Goal: Transaction & Acquisition: Book appointment/travel/reservation

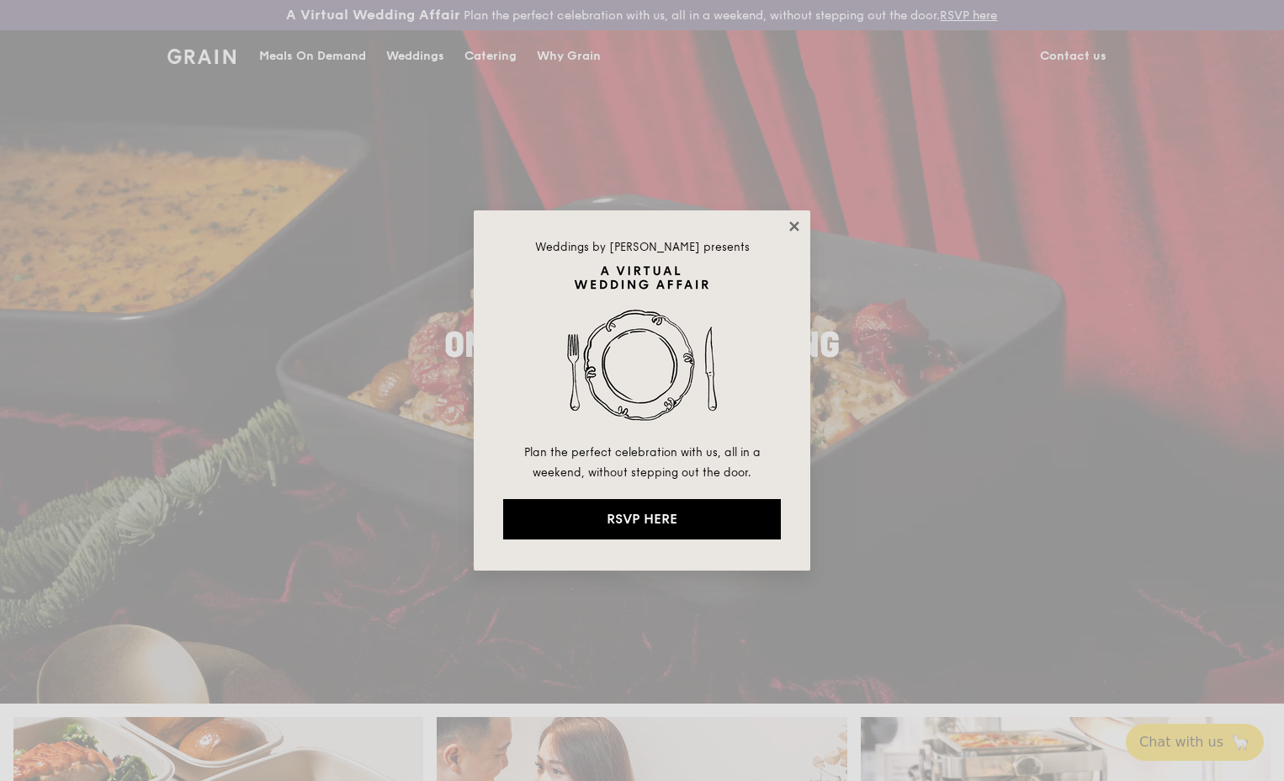
click at [794, 221] on icon at bounding box center [793, 226] width 15 height 15
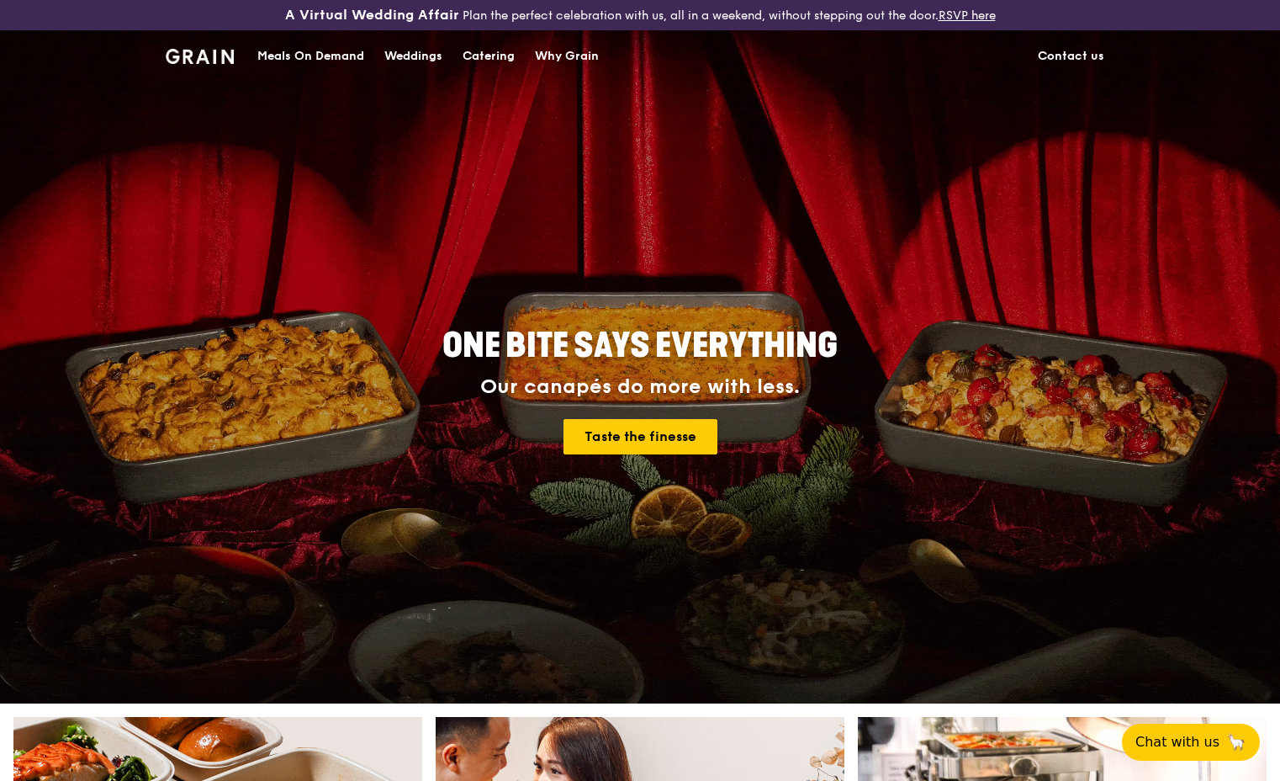
click at [490, 56] on div "Catering" at bounding box center [489, 56] width 52 height 50
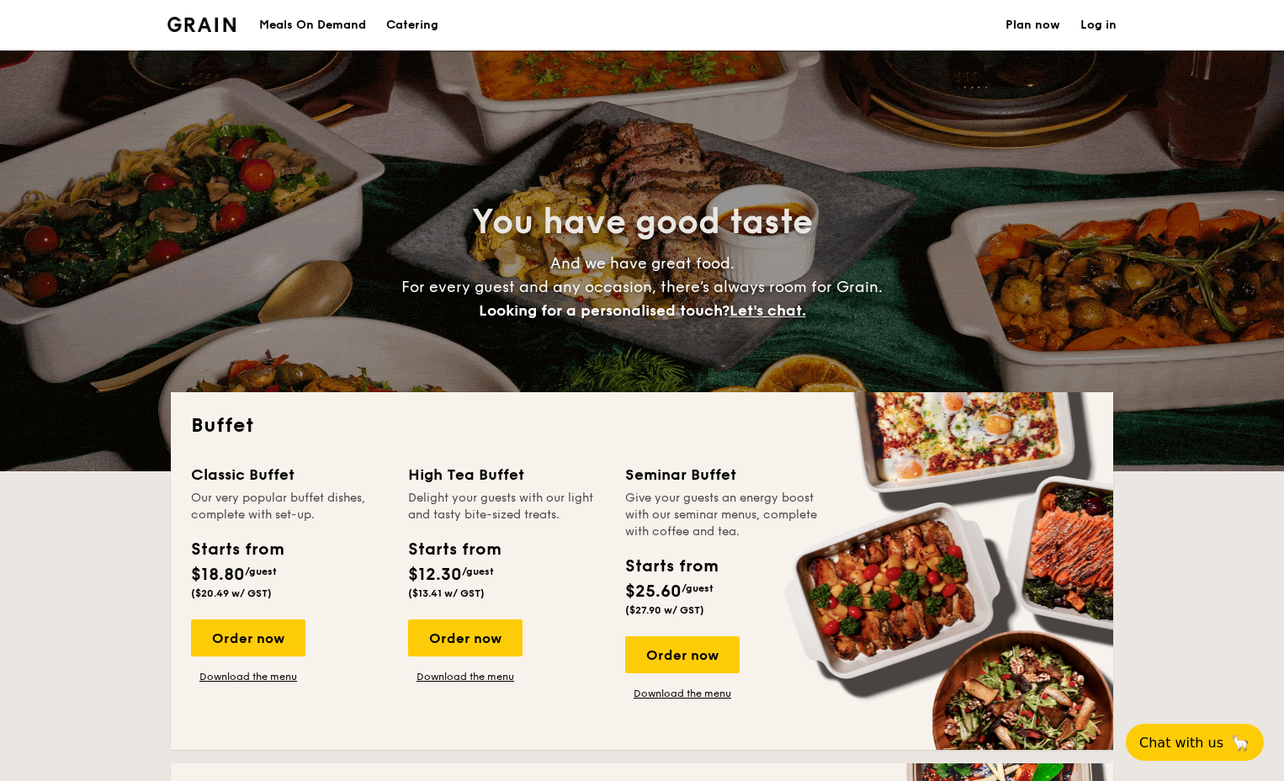
select select
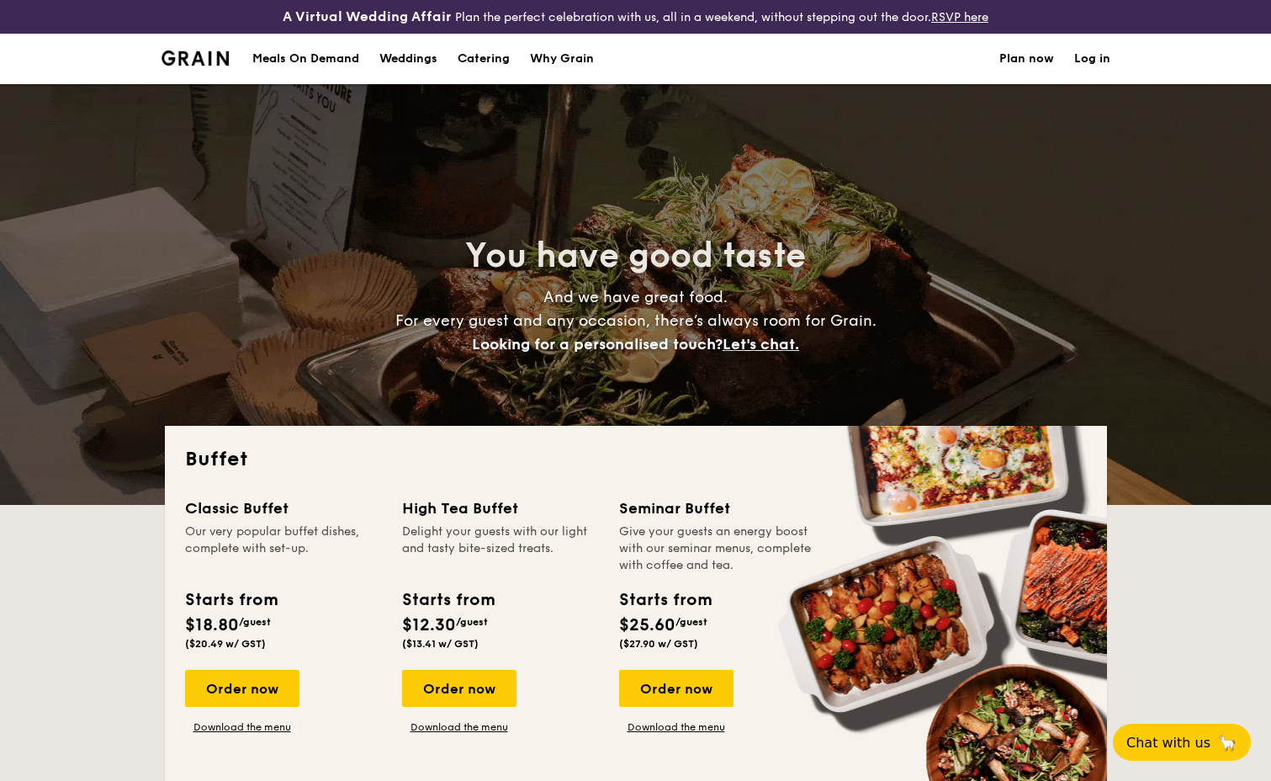
click at [482, 766] on div "Buffet Classic Buffet Our very popular buffet dishes, complete with set-up. Sta…" at bounding box center [636, 604] width 942 height 357
